Goal: Ask a question

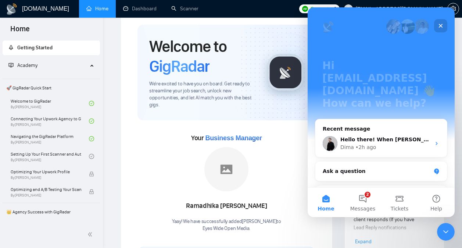
scroll to position [71, 0]
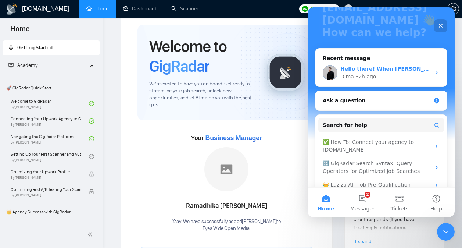
drag, startPoint x: 307, startPoint y: 7, endPoint x: 389, endPoint y: 43, distance: 89.1
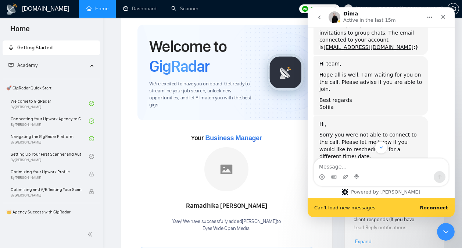
scroll to position [3656, 0]
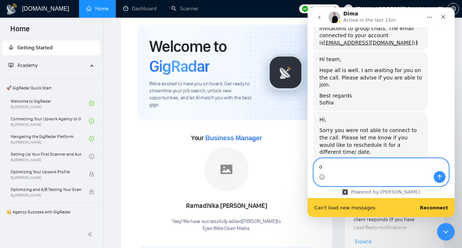
type textarea "ok"
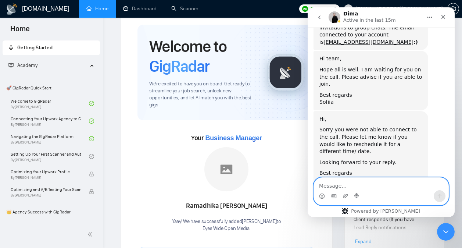
scroll to position [3657, 0]
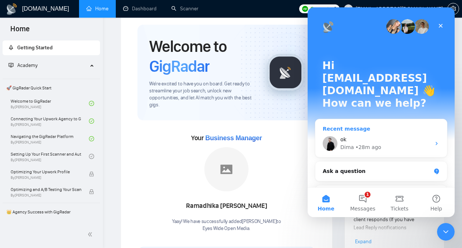
click at [367, 136] on div "ok" at bounding box center [385, 140] width 90 height 8
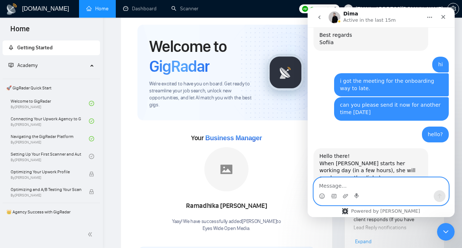
scroll to position [3813, 0]
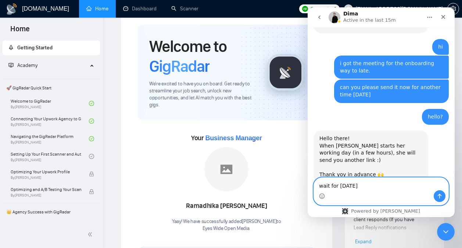
type textarea "wait for [DATE]?"
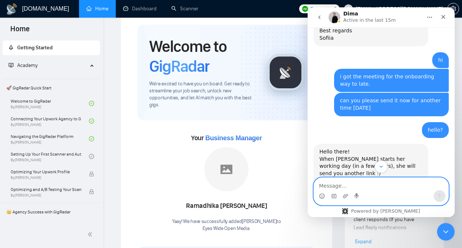
scroll to position [3799, 0]
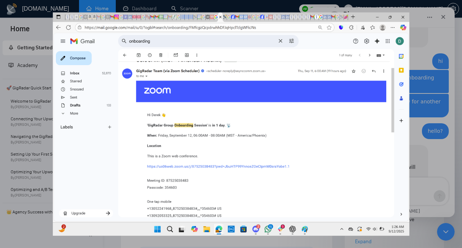
scroll to position [0, 0]
click at [421, 174] on div "Intercom messenger" at bounding box center [231, 124] width 462 height 248
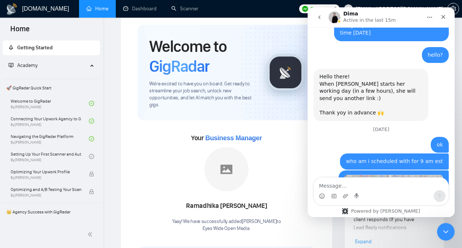
scroll to position [3879, 0]
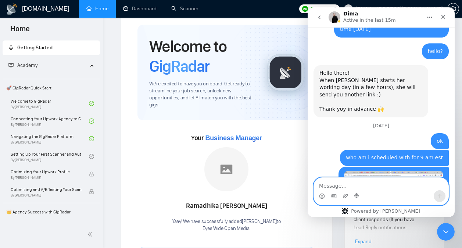
click at [365, 188] on textarea "Message…" at bounding box center [381, 183] width 134 height 12
type textarea "dang"
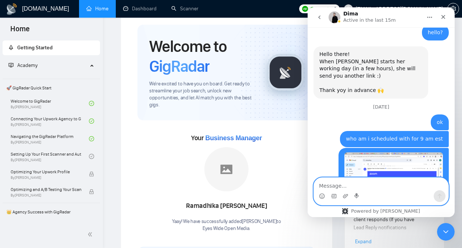
scroll to position [3901, 0]
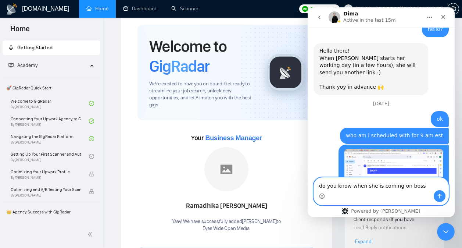
type textarea "do you know when she is coming on boss?"
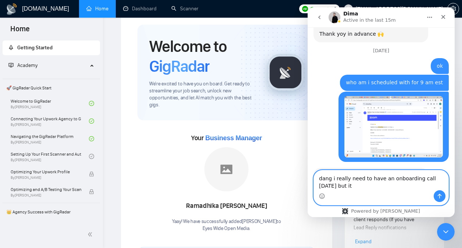
scroll to position [3961, 0]
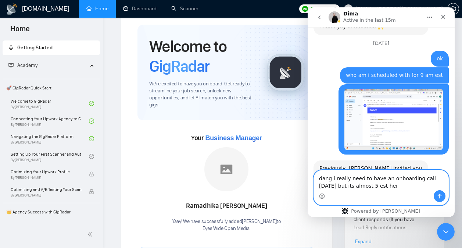
type textarea "dang i really need to have an onboarding call today but its almost 5 est here"
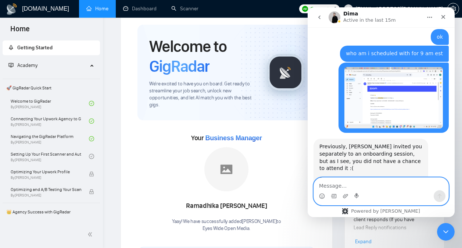
scroll to position [3983, 0]
type textarea "am"
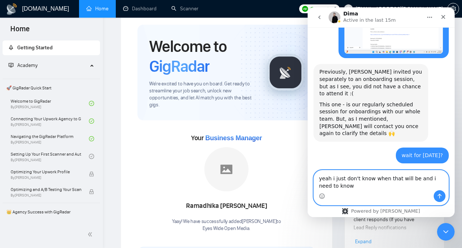
scroll to position [4065, 0]
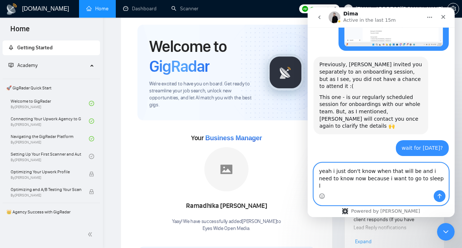
type textarea "yeah i just don't know when that will be and i need to know now because i want …"
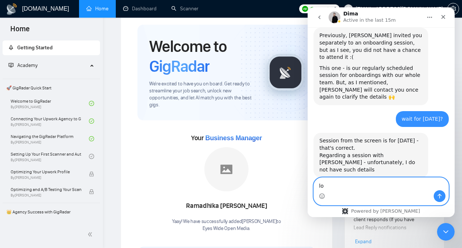
type textarea "lol"
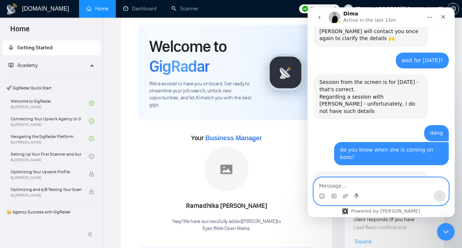
scroll to position [4190, 0]
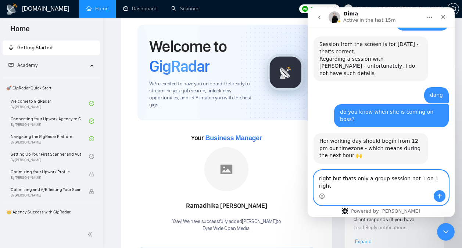
type textarea "right but thats only a group session not 1 on 1 right?"
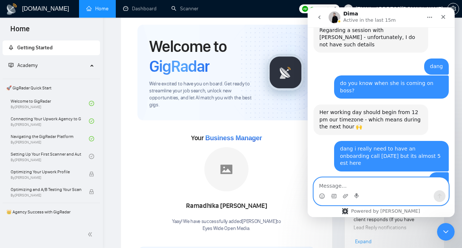
scroll to position [4219, 0]
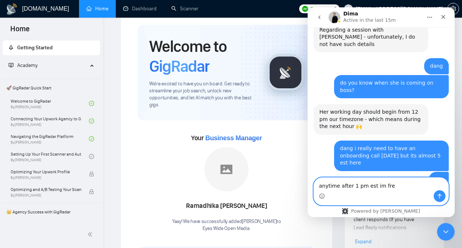
type textarea "anytime after 1 pm est im free"
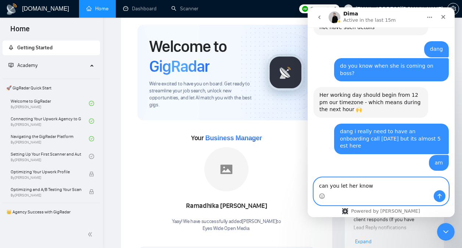
type textarea "can you let her know?"
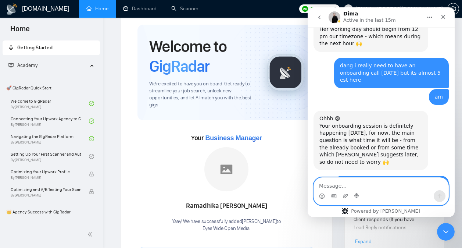
scroll to position [4310, 0]
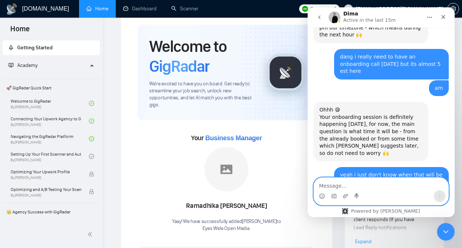
click at [364, 182] on textarea "Message…" at bounding box center [381, 183] width 134 height 12
type textarea "yeah can the session be recorded?"
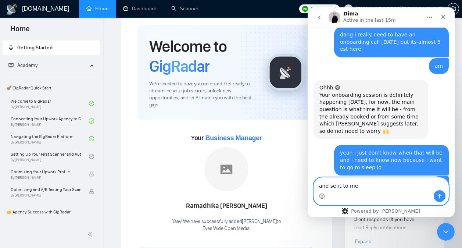
type textarea "and sent to me?"
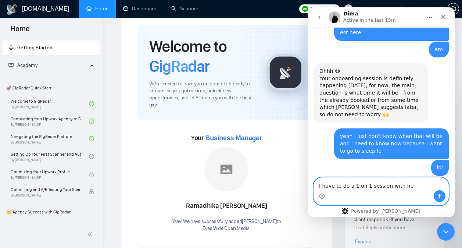
type textarea "I have to do a 1 on 1 session with her"
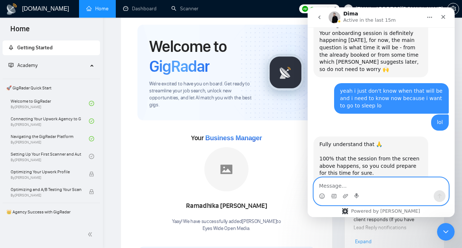
scroll to position [4395, 0]
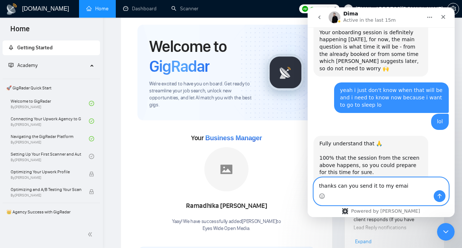
type textarea "thanks can you send it to my email"
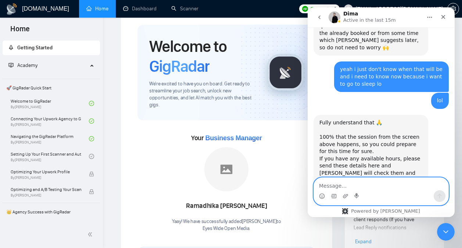
scroll to position [4417, 0]
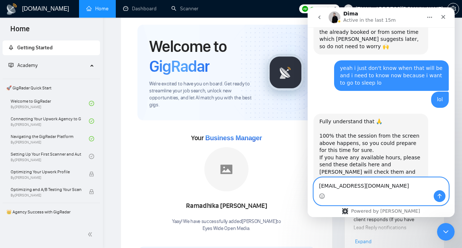
type textarea "internetluve@gmail.com"
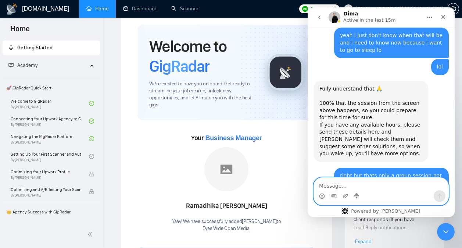
scroll to position [4455, 0]
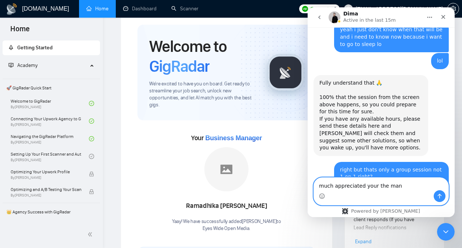
type textarea "much appreciated your the man!"
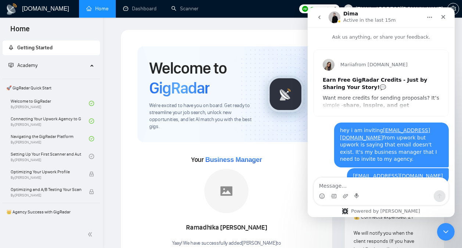
scroll to position [3657, 0]
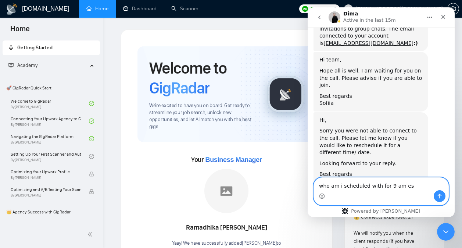
type textarea "who am i scheduled with for 9 am est"
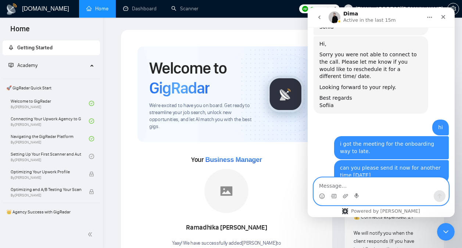
scroll to position [3745, 0]
